Goal: Information Seeking & Learning: Check status

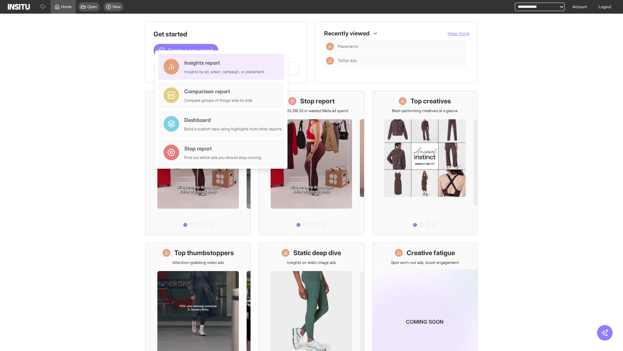
click at [223, 67] on div "Insights report Insights by ad, adset, campaign, or placement" at bounding box center [224, 67] width 80 height 16
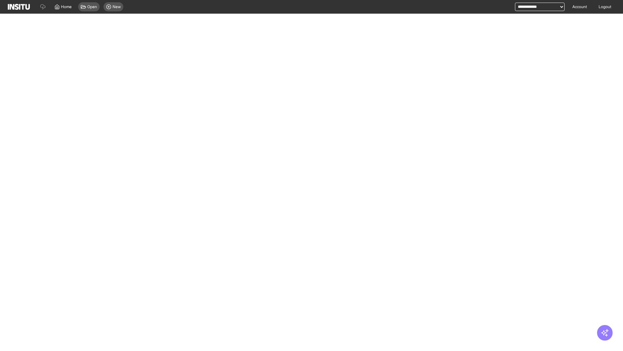
select select "**"
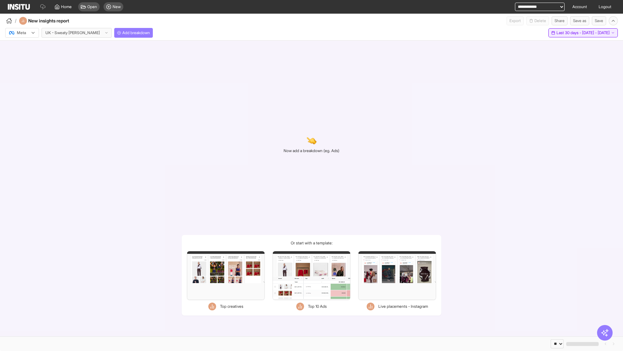
click at [569, 33] on span "Last 30 days - [DATE] - [DATE]" at bounding box center [583, 32] width 53 height 5
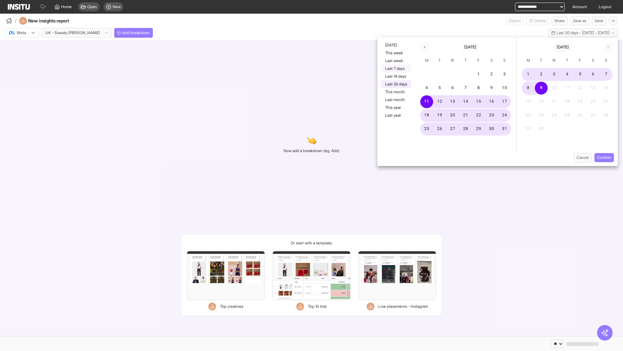
click at [396, 68] on button "Last 7 days" at bounding box center [396, 69] width 30 height 8
